Goal: Information Seeking & Learning: Learn about a topic

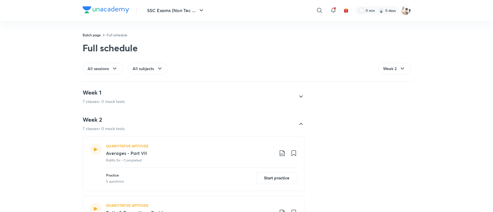
scroll to position [99, 0]
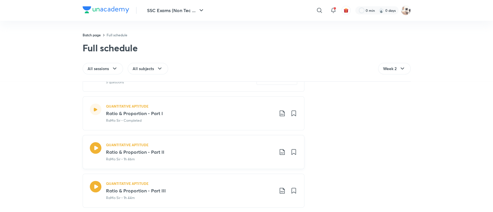
click at [90, 150] on icon at bounding box center [95, 148] width 12 height 12
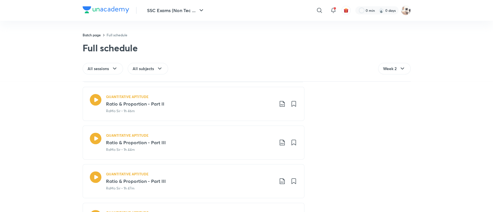
scroll to position [150, 0]
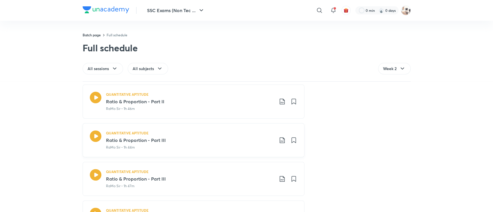
click at [93, 135] on icon at bounding box center [96, 136] width 12 height 12
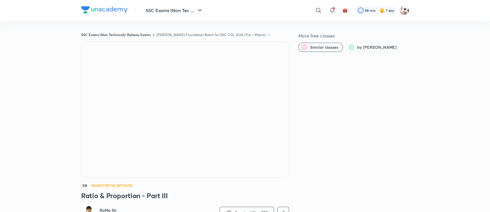
scroll to position [42, 0]
